Goal: Information Seeking & Learning: Learn about a topic

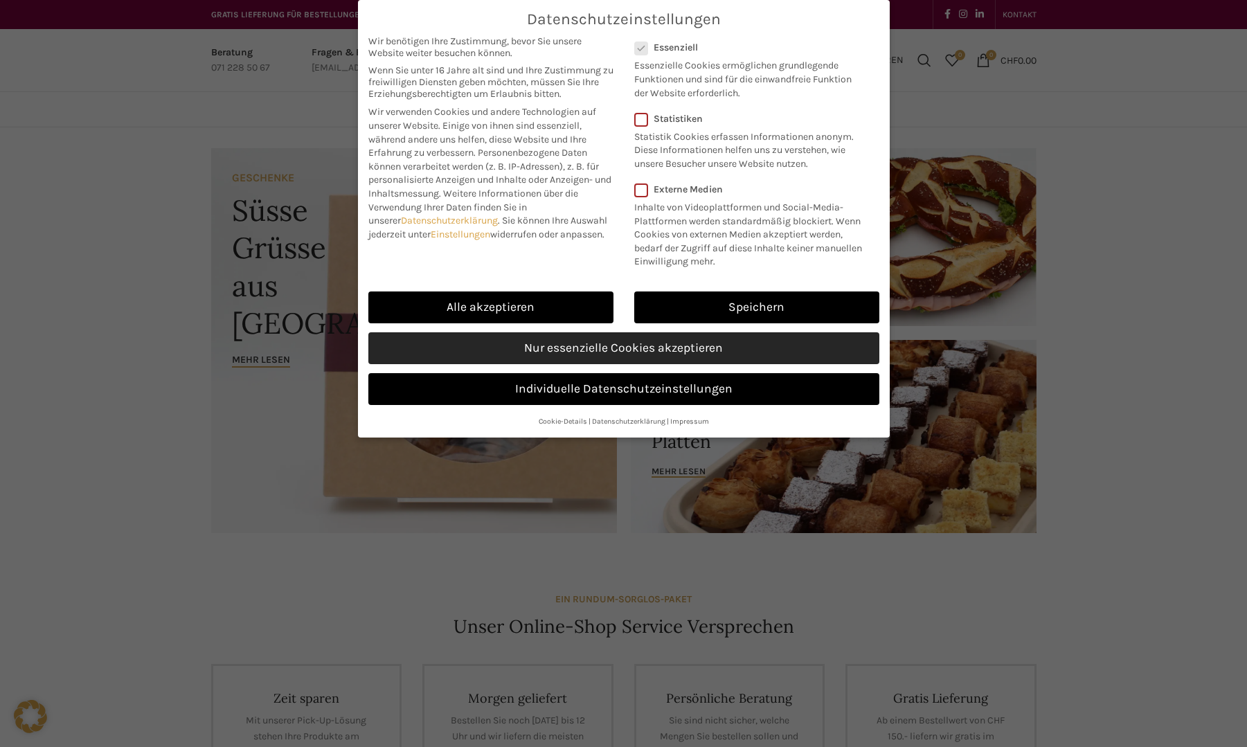
click at [620, 363] on link "Nur essenzielle Cookies akzeptieren" at bounding box center [623, 348] width 511 height 32
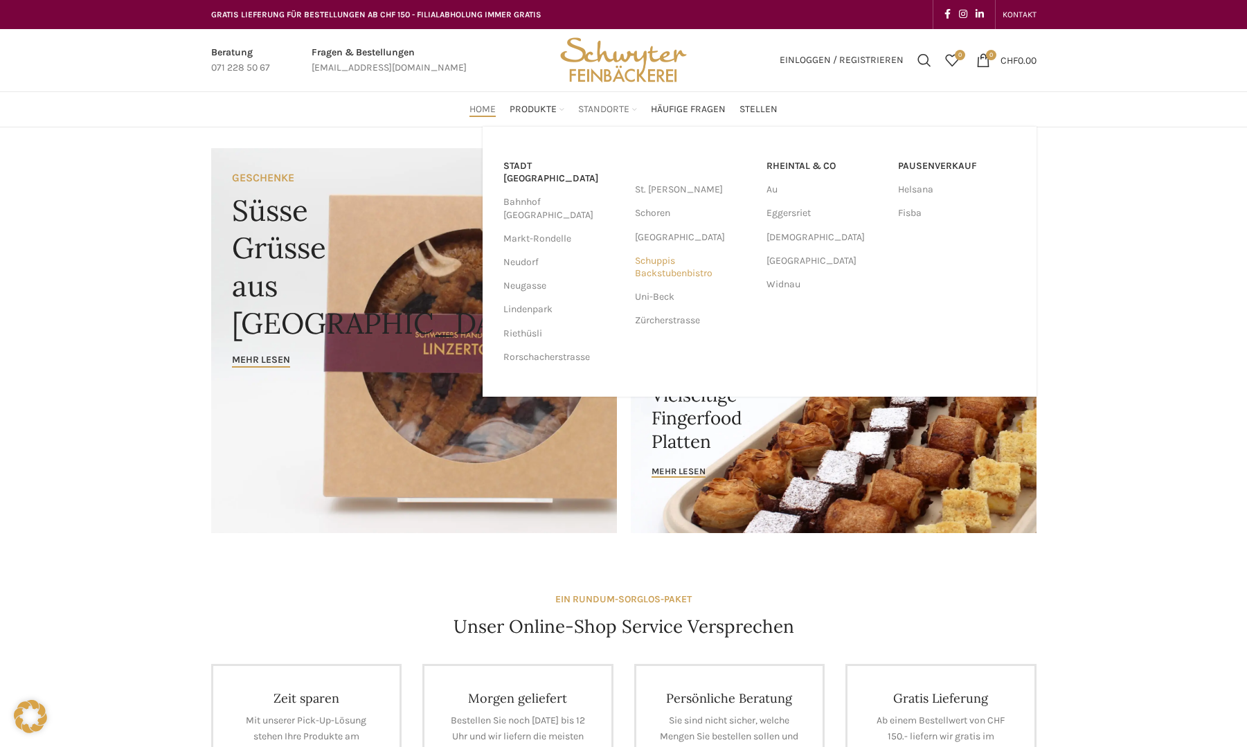
click at [654, 264] on link "Schuppis Backstubenbistro" at bounding box center [694, 267] width 118 height 36
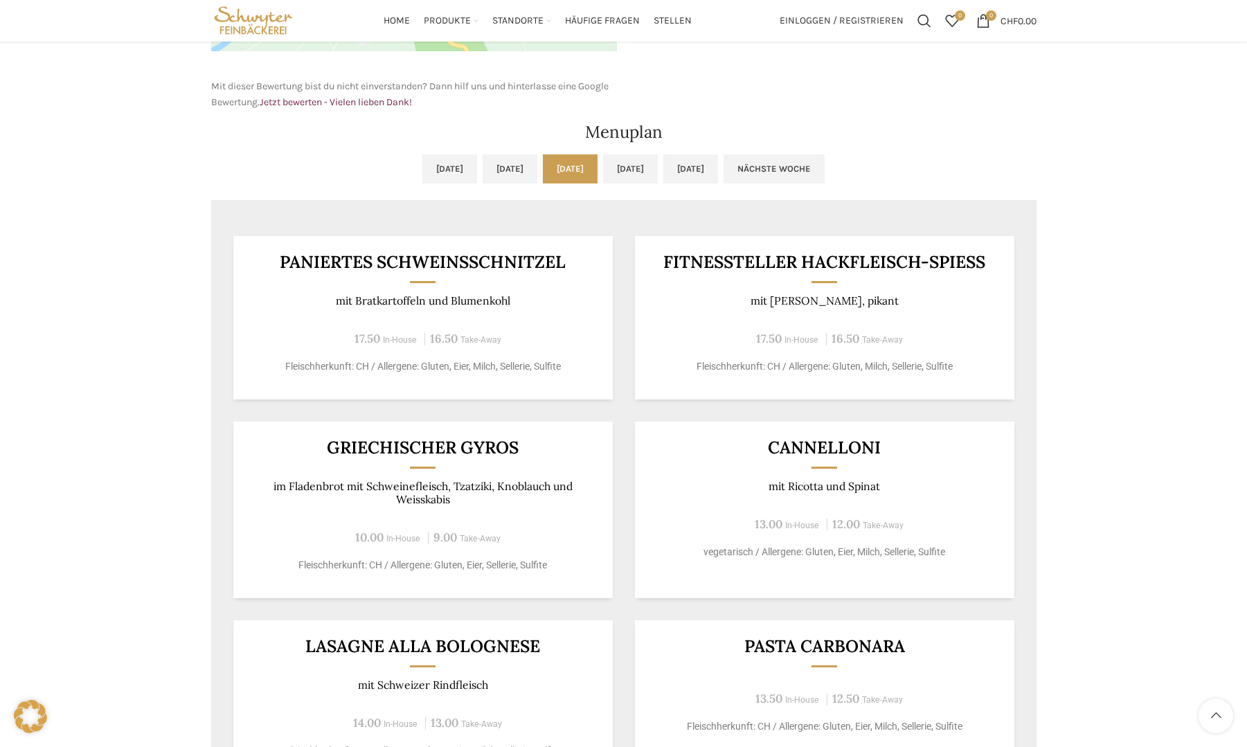
scroll to position [554, 0]
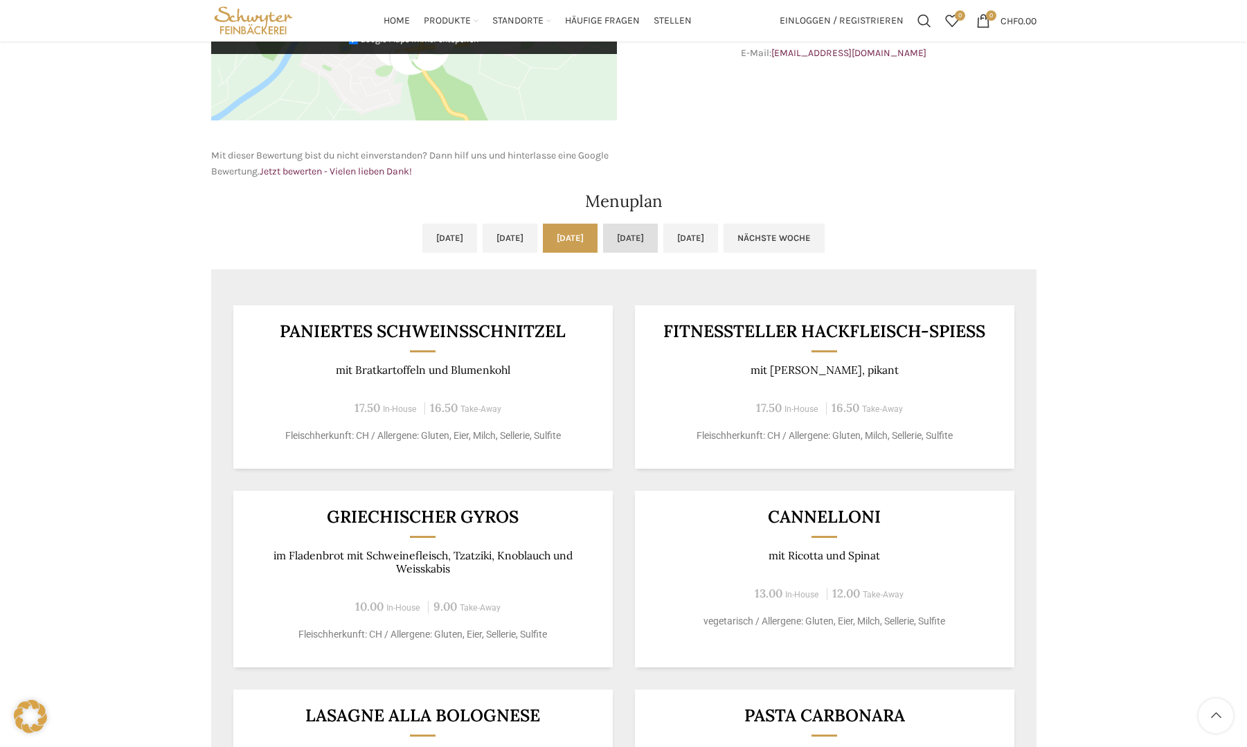
click at [658, 239] on link "[DATE]" at bounding box center [630, 238] width 55 height 29
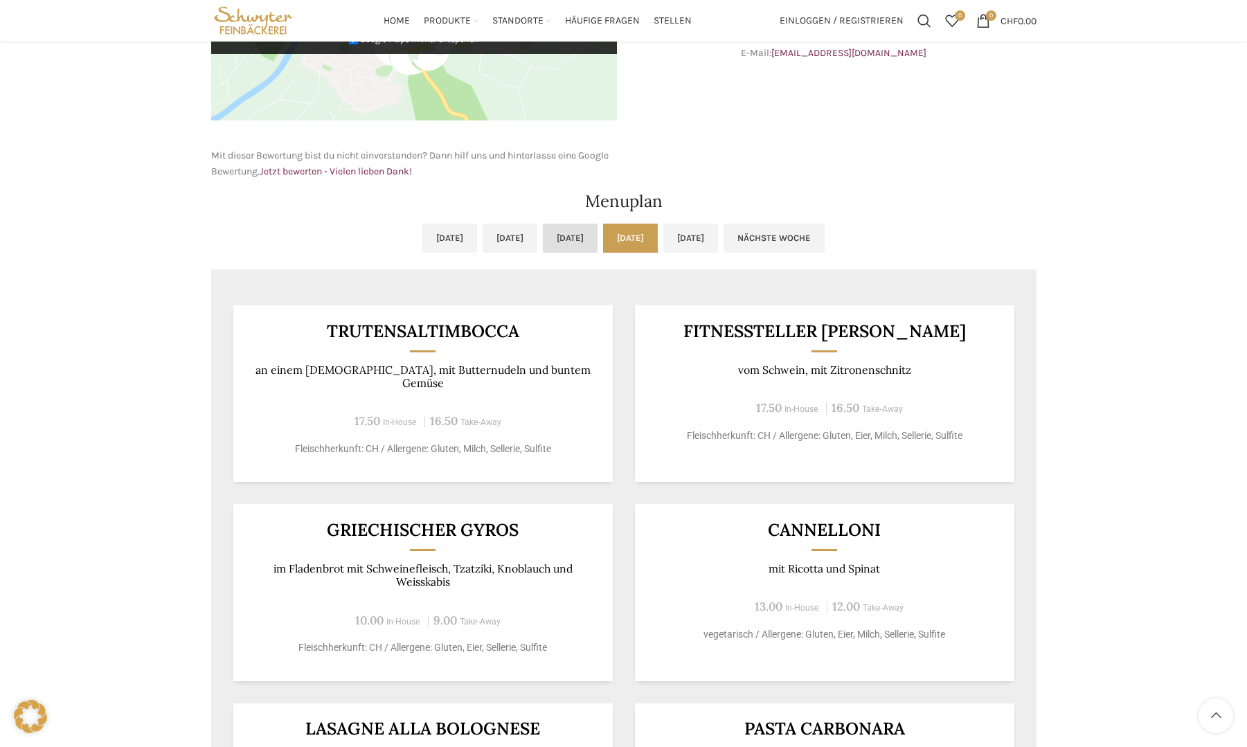
click at [564, 235] on link "[DATE]" at bounding box center [570, 238] width 55 height 29
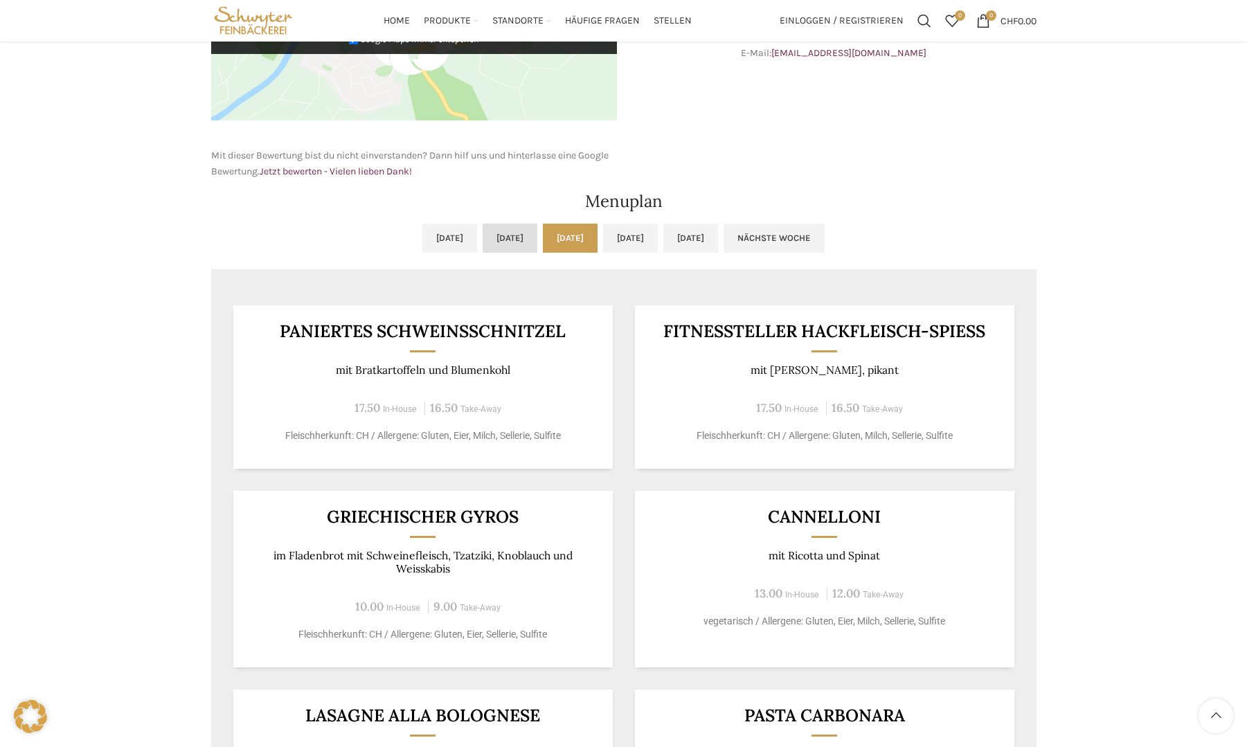
click at [483, 230] on link "[DATE]" at bounding box center [510, 238] width 55 height 29
click at [563, 238] on link "[DATE]" at bounding box center [570, 238] width 55 height 29
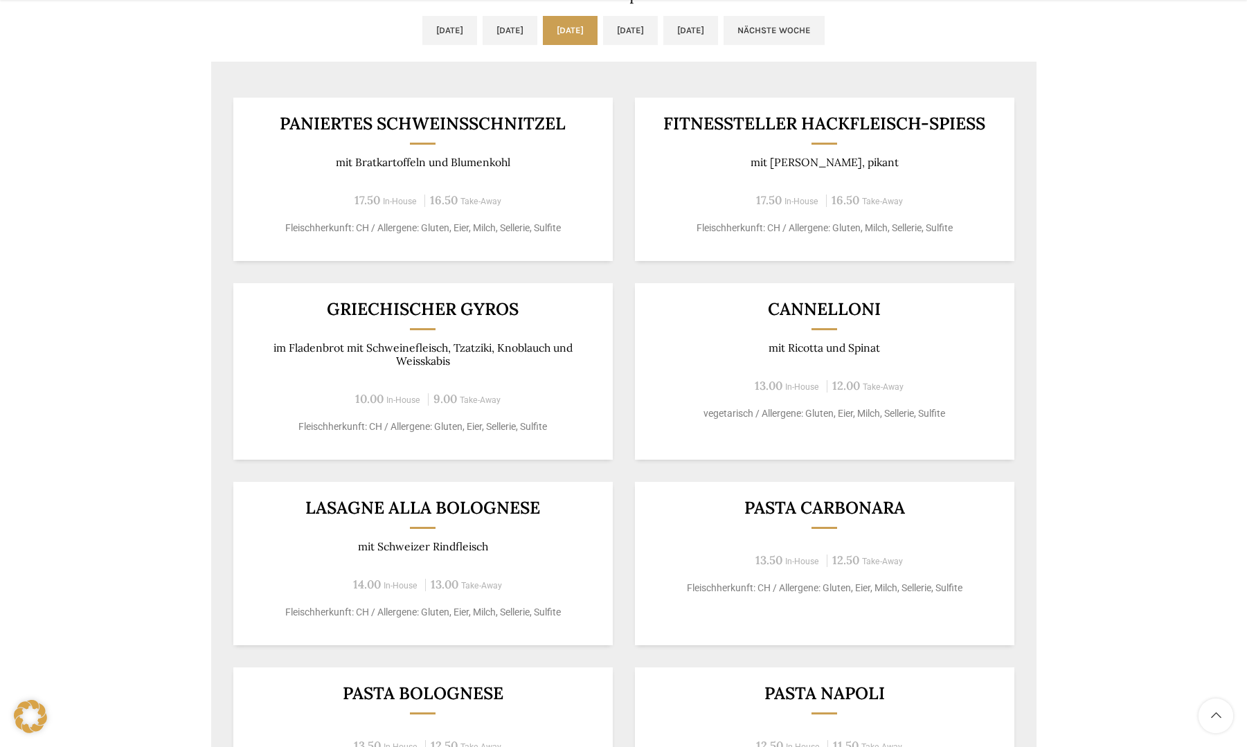
scroll to position [900, 0]
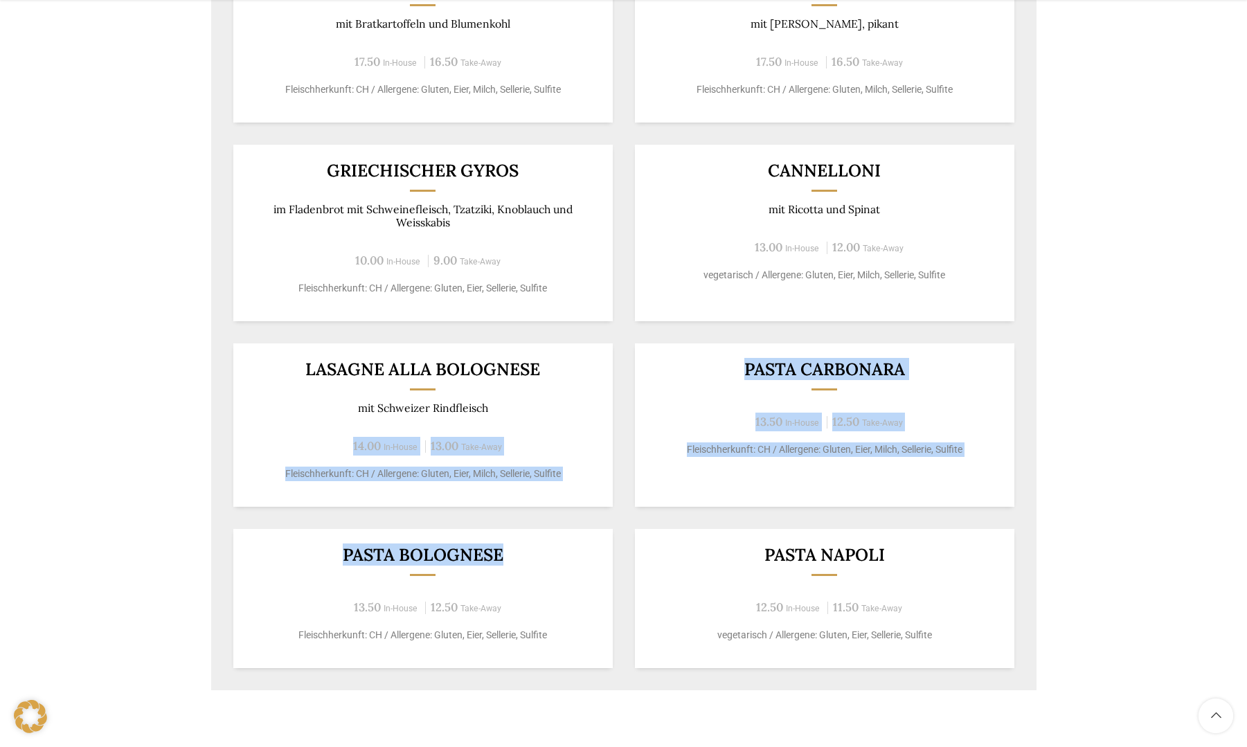
drag, startPoint x: 312, startPoint y: 438, endPoint x: 255, endPoint y: 431, distance: 56.5
click at [218, 535] on div "Paniertes Schweinsschnitzel mit Bratkartoffeln und Blumenkohl 17.50 In-House 16…" at bounding box center [623, 313] width 825 height 753
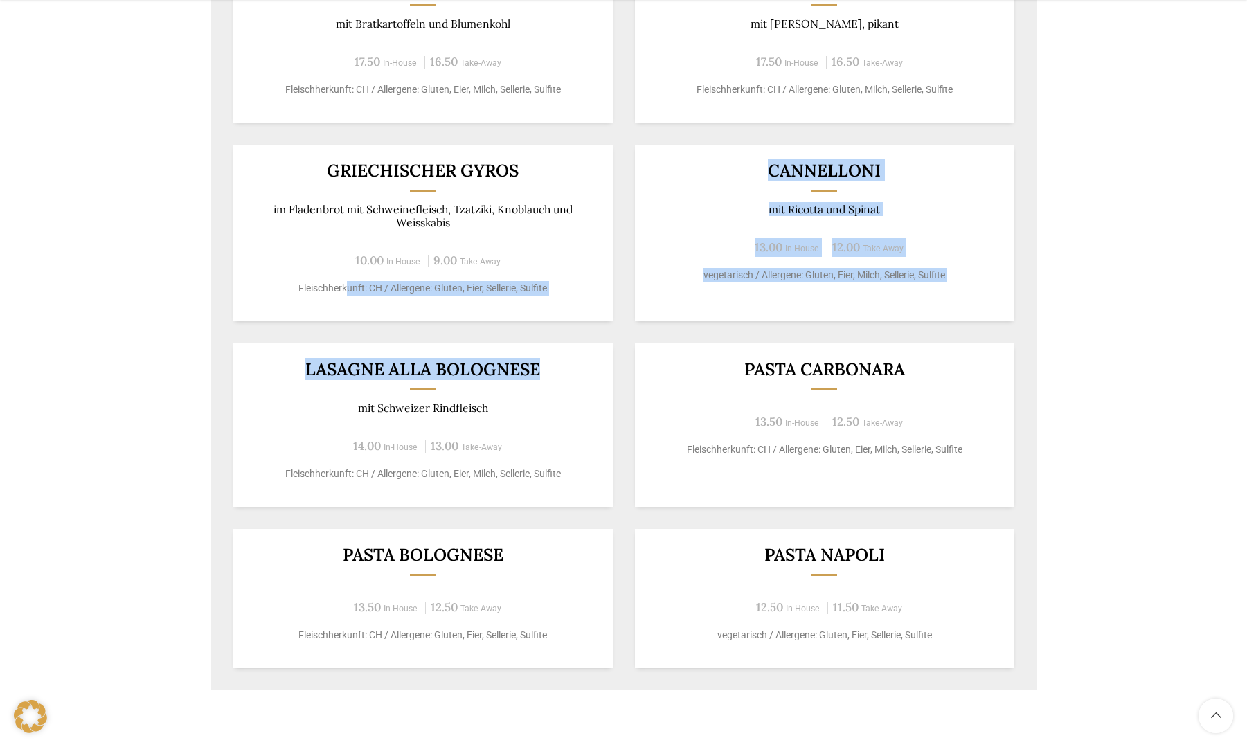
drag, startPoint x: 344, startPoint y: 332, endPoint x: 548, endPoint y: 371, distance: 208.0
click at [548, 371] on div "Paniertes Schweinsschnitzel mit Bratkartoffeln und Blumenkohl 17.50 In-House 16…" at bounding box center [623, 313] width 825 height 753
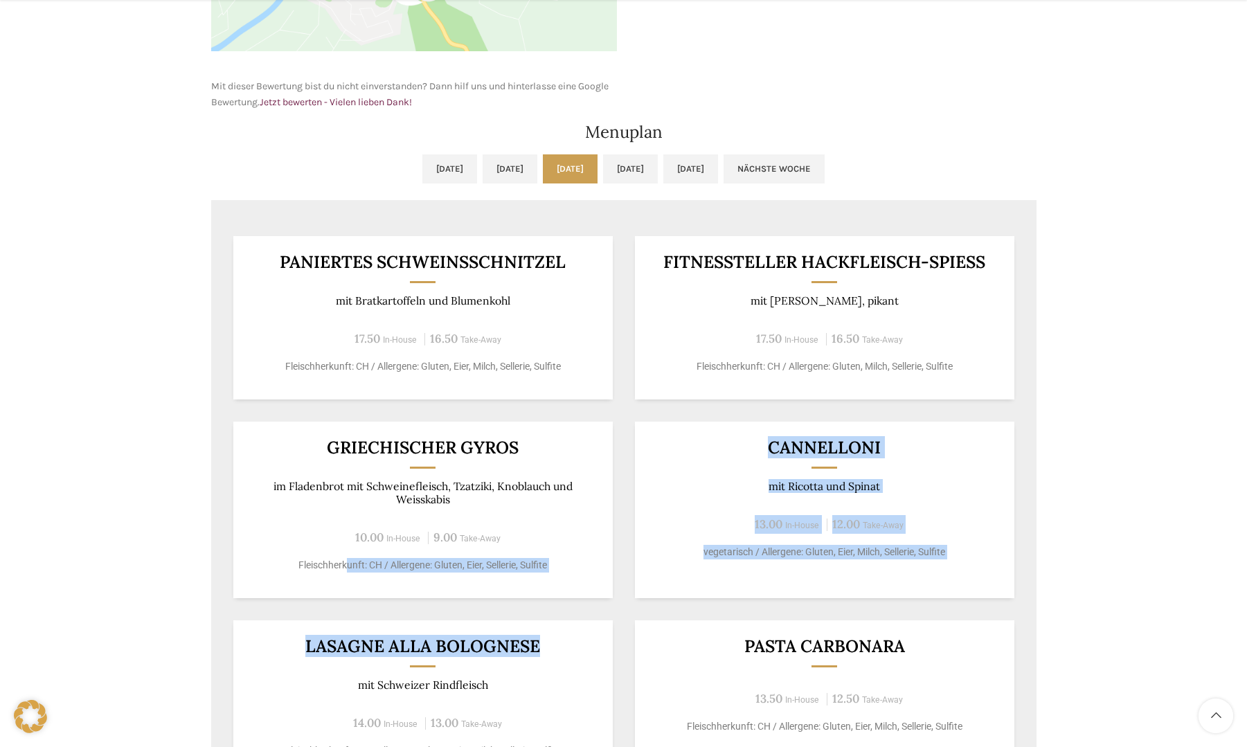
scroll to position [761, 0]
